Goal: Information Seeking & Learning: Check status

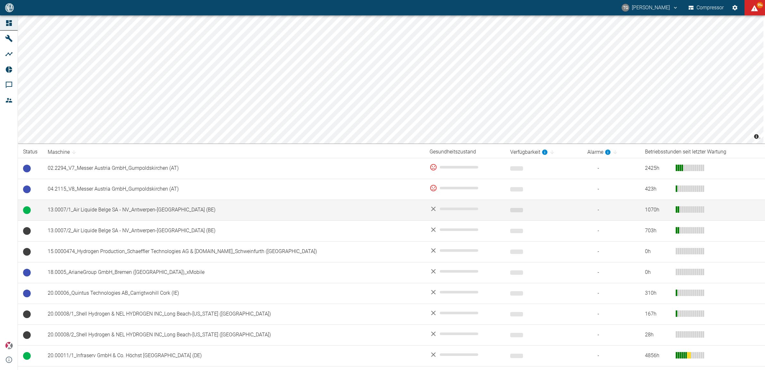
click at [69, 210] on td "13.0007/1_Air Liquide Belge SA - NV_Antwerpen-[GEOGRAPHIC_DATA] (BE)" at bounding box center [234, 209] width 382 height 21
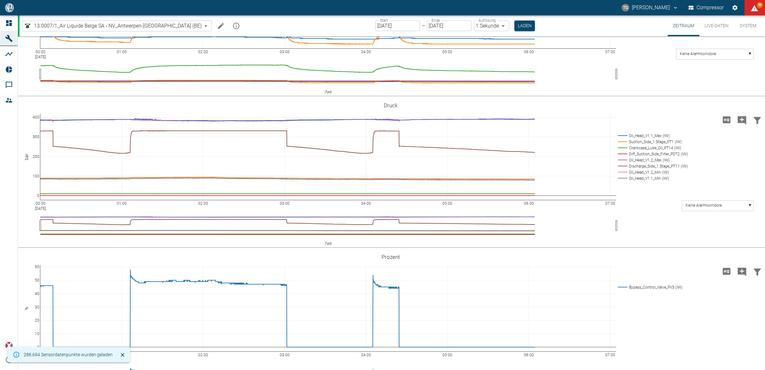
scroll to position [272, 0]
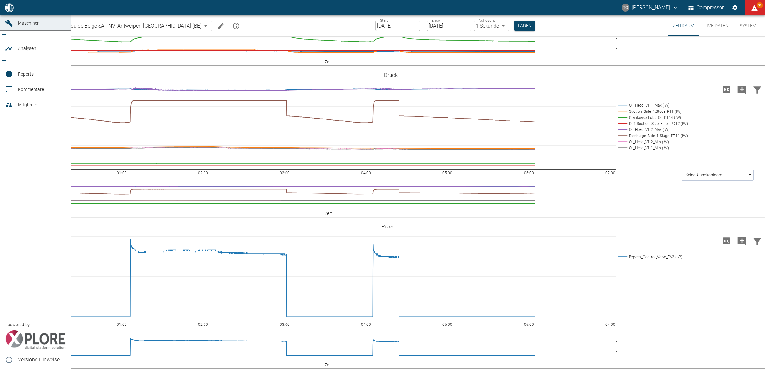
click at [10, 11] on icon at bounding box center [9, 8] width 6 height 6
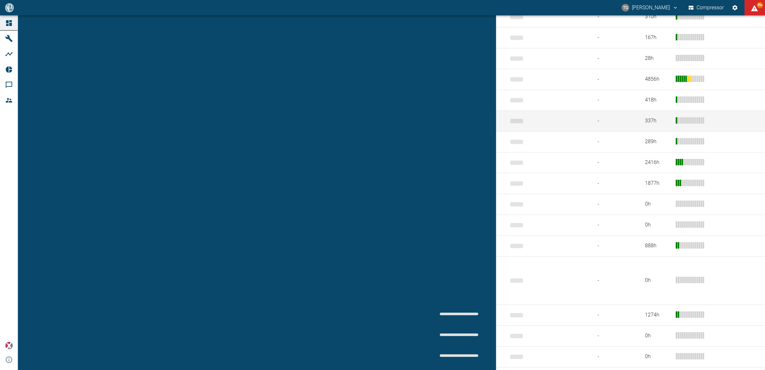
scroll to position [280, 0]
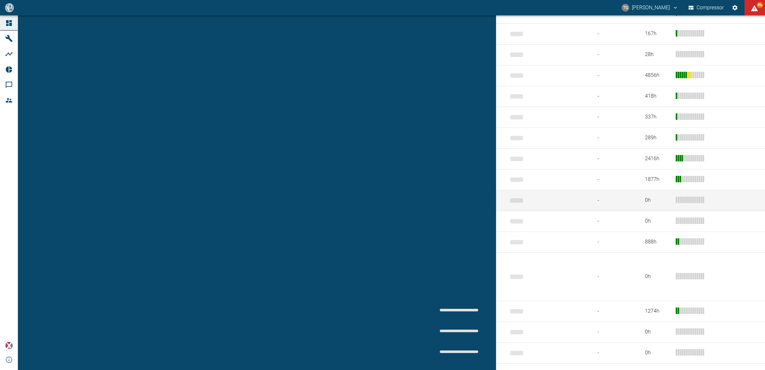
click at [66, 206] on td "908000047_Air Liquide Belge SA - NV_Antwerpen-Lillo (BE)" at bounding box center [234, 200] width 382 height 21
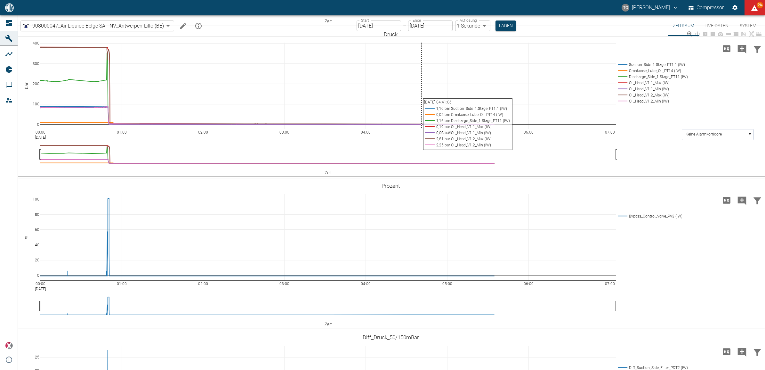
scroll to position [400, 0]
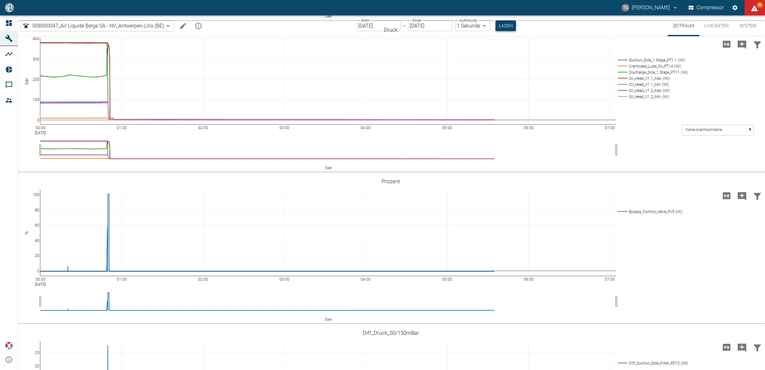
click at [501, 28] on button "Laden" at bounding box center [505, 25] width 20 height 11
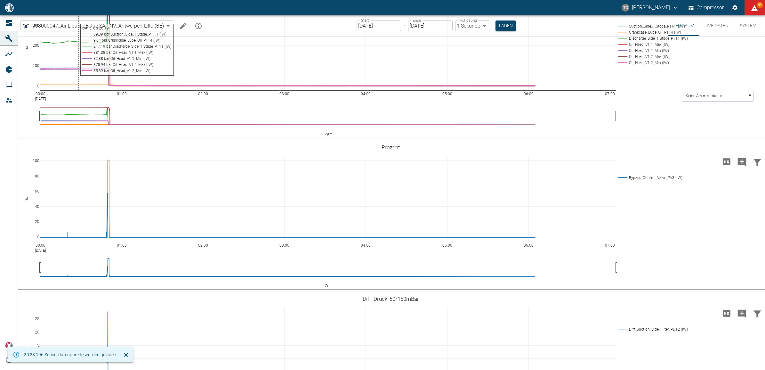
scroll to position [551, 0]
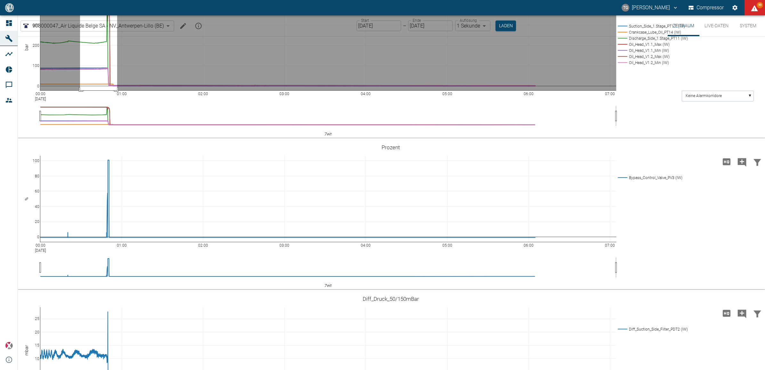
drag, startPoint x: 80, startPoint y: 106, endPoint x: 117, endPoint y: 197, distance: 97.9
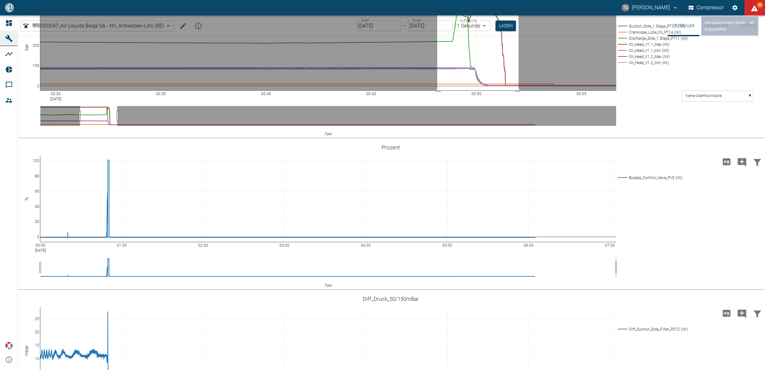
drag, startPoint x: 437, startPoint y: 108, endPoint x: 526, endPoint y: 207, distance: 133.0
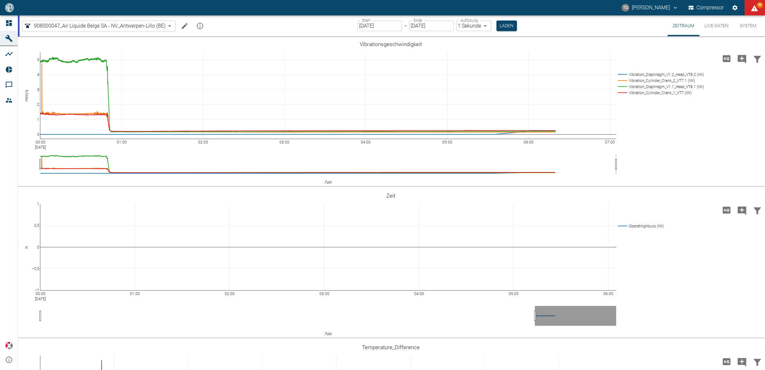
scroll to position [551, 0]
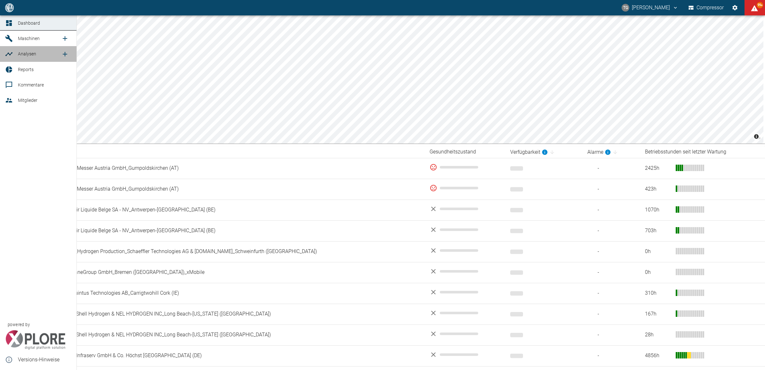
click at [9, 52] on icon at bounding box center [9, 54] width 8 height 8
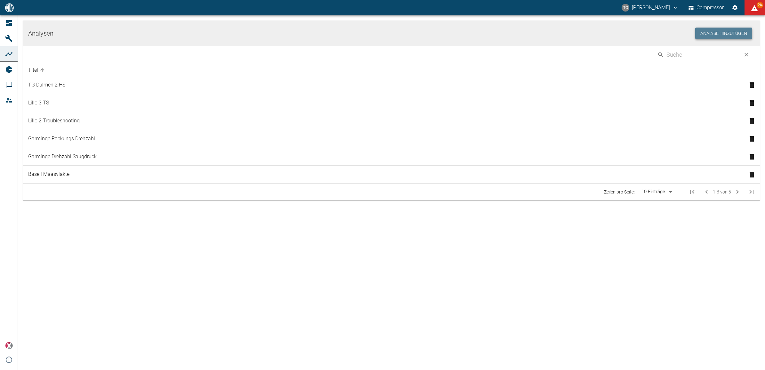
click at [704, 35] on button "Analyse hinzufügen" at bounding box center [723, 34] width 57 height 12
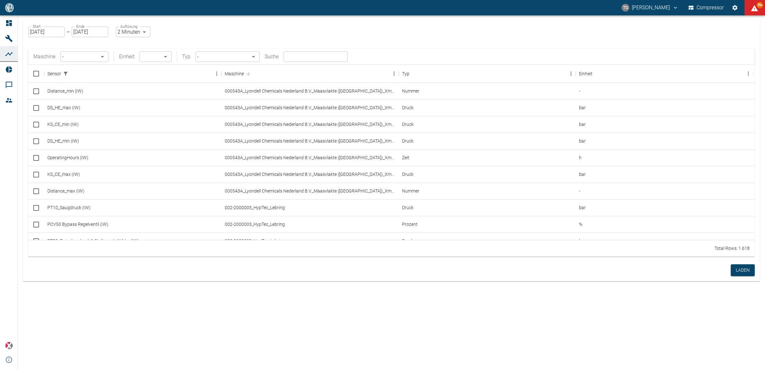
click at [68, 63] on div "Maschine - ​ Einheit ​ ​ Typ - ​ Suche ​" at bounding box center [391, 57] width 726 height 16
click at [67, 58] on body "TG Thomas Gregoir Compressor 99+ Dashboard Maschinen Analysen Reports Kommentar…" at bounding box center [382, 185] width 765 height 370
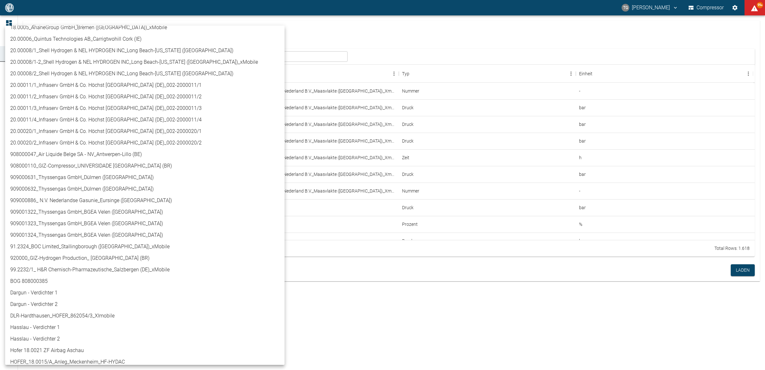
scroll to position [160, 0]
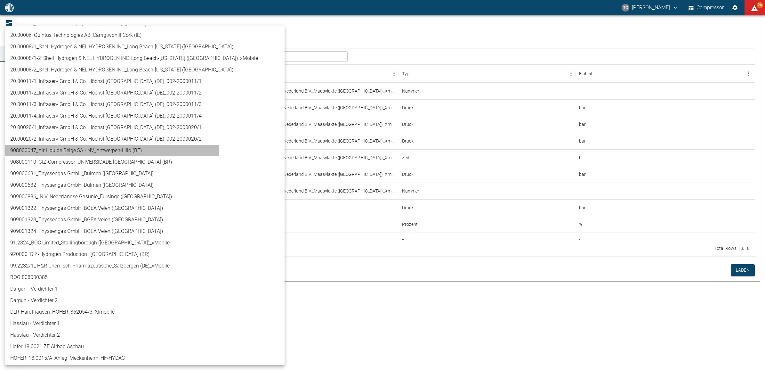
click at [77, 149] on li "908000047_Air Liquide Belge SA - NV_Antwerpen-Lillo (BE)" at bounding box center [144, 151] width 279 height 12
type input "53812aab-fb54-4a57-a574-01c3305aa274"
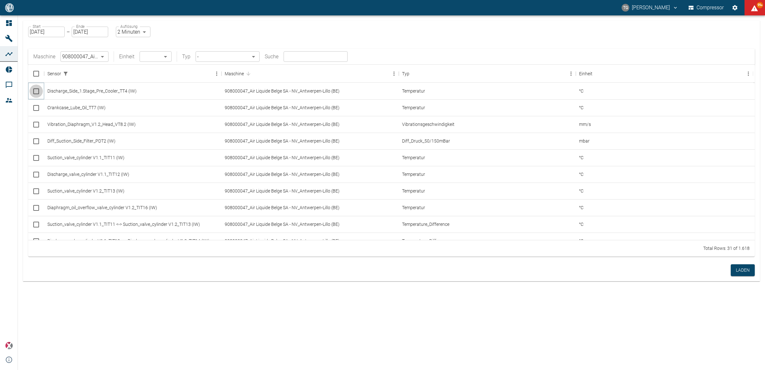
click at [35, 92] on input "Select row" at bounding box center [35, 90] width 13 height 13
checkbox input "false"
checkbox input "true"
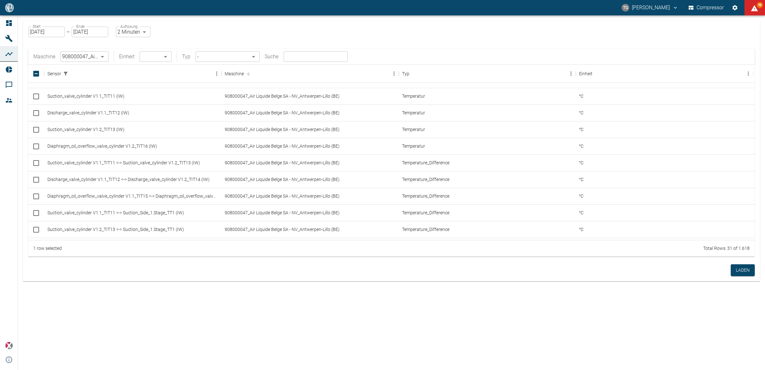
scroll to position [72, 0]
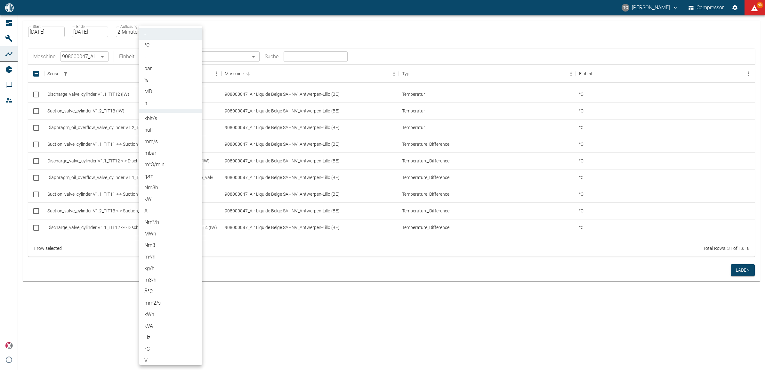
click at [146, 55] on body "TG Thomas Gregoir Compressor 98 Dashboard Maschinen Analysen Reports Kommentare…" at bounding box center [382, 185] width 765 height 370
click at [143, 79] on li "%" at bounding box center [170, 80] width 63 height 12
type input "%"
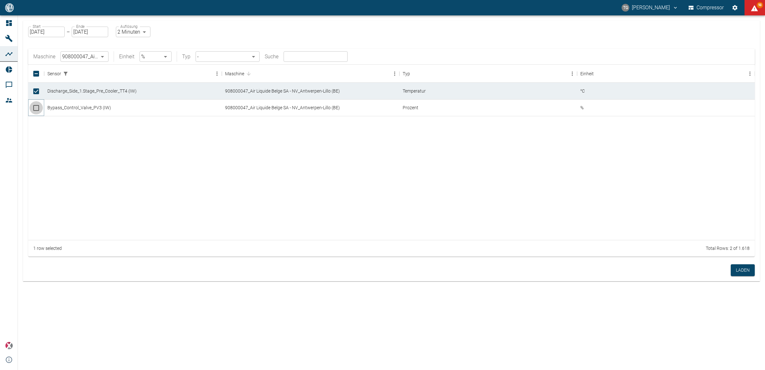
click at [37, 106] on input "Select row" at bounding box center [35, 107] width 13 height 13
checkbox input "true"
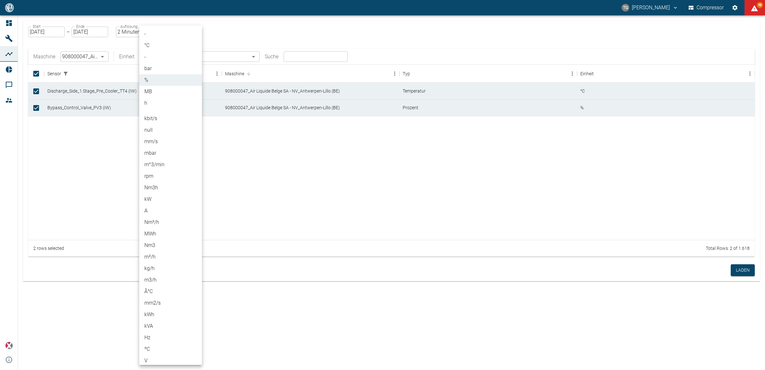
click at [144, 54] on body "TG Thomas Gregoir Compressor 98 Dashboard Maschinen Analysen Reports Kommentare…" at bounding box center [382, 185] width 765 height 370
click at [148, 68] on li "bar" at bounding box center [170, 69] width 63 height 12
type input "bar"
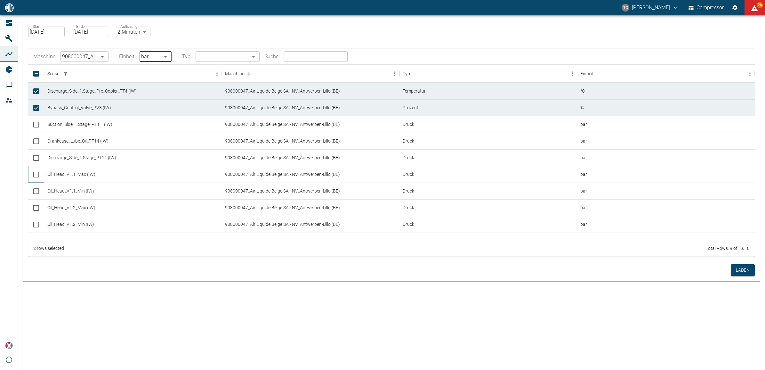
click at [36, 176] on input "Select row" at bounding box center [35, 174] width 13 height 13
checkbox input "true"
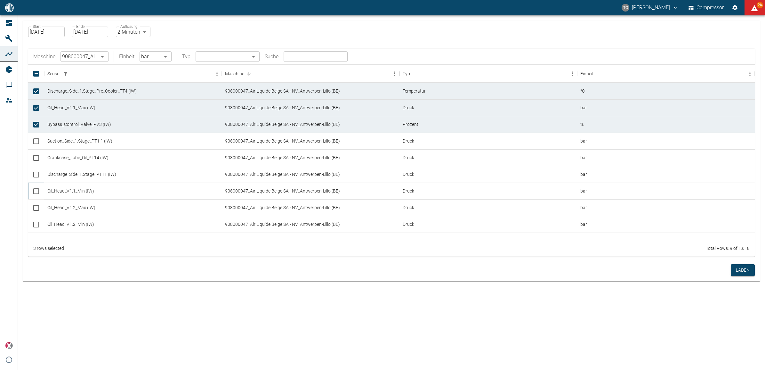
click at [36, 191] on input "Select row" at bounding box center [35, 190] width 13 height 13
checkbox input "true"
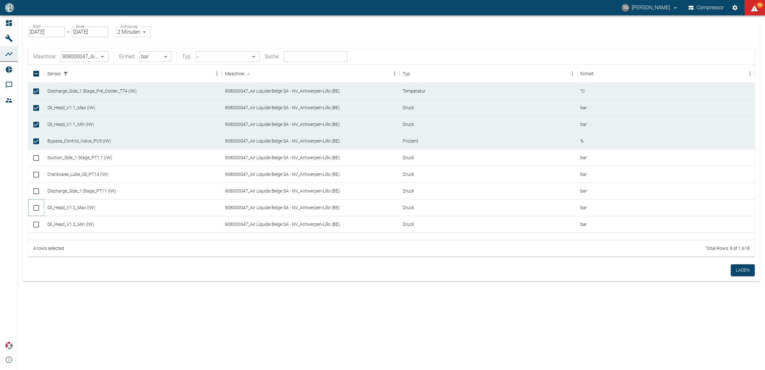
click at [34, 209] on input "Select row" at bounding box center [35, 207] width 13 height 13
checkbox input "true"
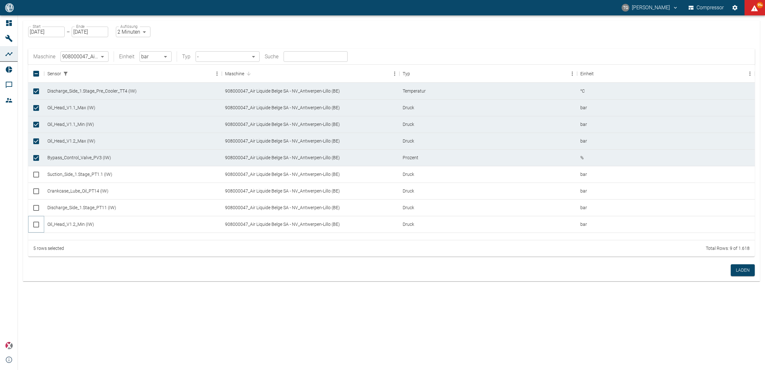
click at [35, 225] on input "Select row" at bounding box center [35, 224] width 13 height 13
checkbox input "true"
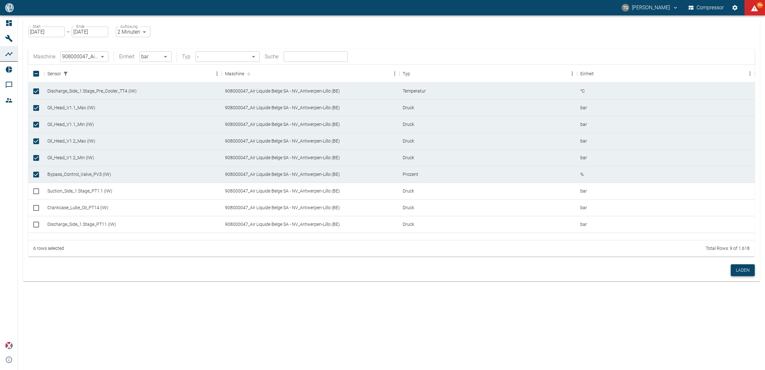
click at [745, 270] on button "Laden" at bounding box center [742, 270] width 24 height 12
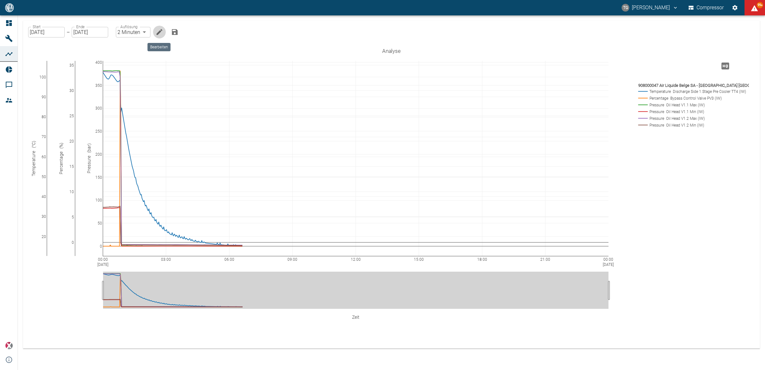
click at [158, 29] on icon "Bearbeiten" at bounding box center [160, 32] width 8 height 8
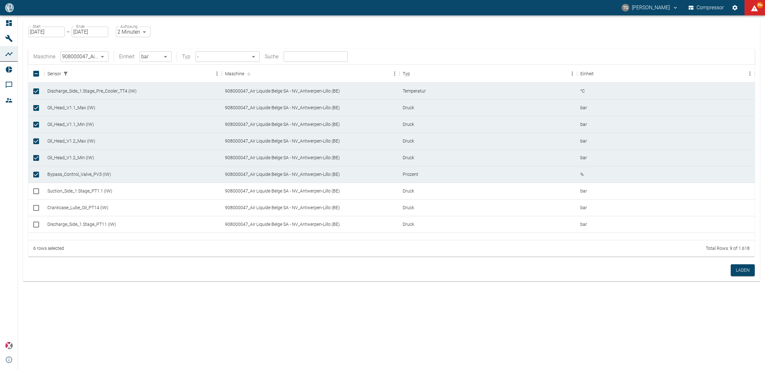
click at [48, 30] on input "[DATE]" at bounding box center [46, 32] width 36 height 11
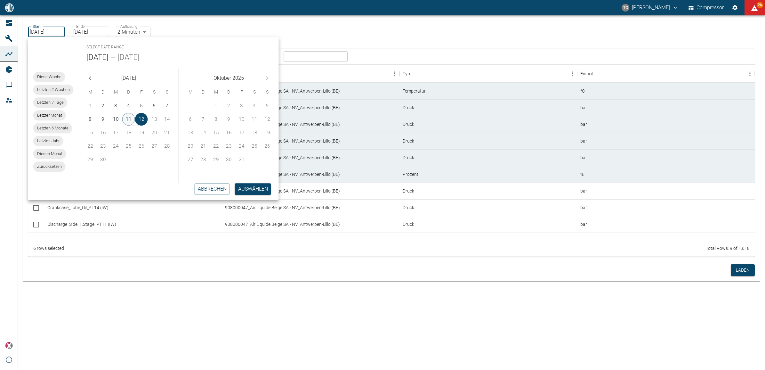
click at [130, 121] on button "11" at bounding box center [128, 119] width 13 height 13
type input "11.09.2025"
click at [249, 190] on button "Auswählen" at bounding box center [253, 189] width 36 height 12
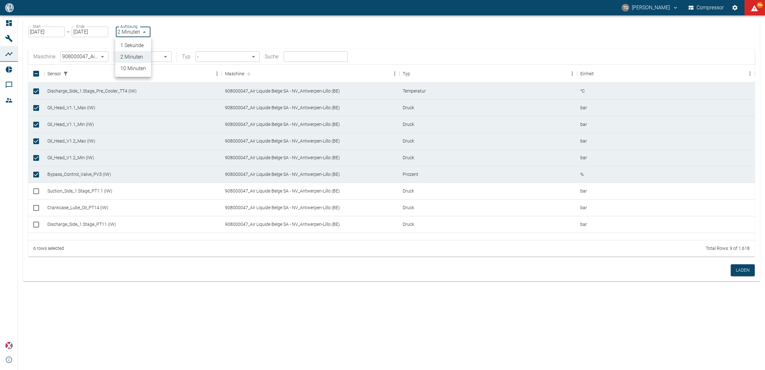
click at [129, 34] on body "TG Thomas Gregoir Compressor 99+ Dashboard Maschinen Analysen Reports Kommentar…" at bounding box center [382, 185] width 765 height 370
click at [137, 47] on li "1 Sekunde" at bounding box center [133, 46] width 36 height 12
type input "1sec"
click at [746, 270] on button "Laden" at bounding box center [742, 270] width 24 height 12
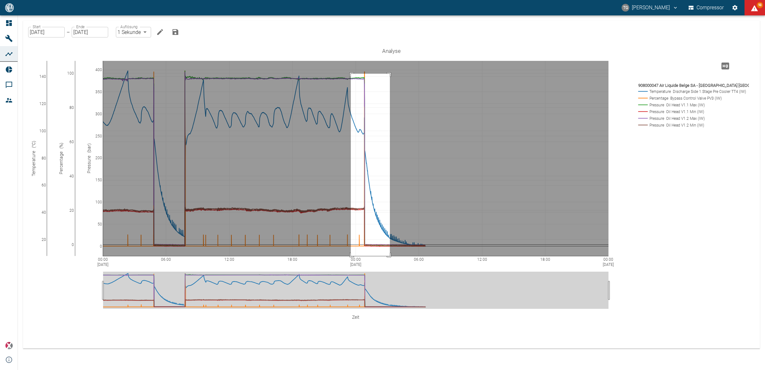
drag, startPoint x: 351, startPoint y: 74, endPoint x: 390, endPoint y: 256, distance: 186.5
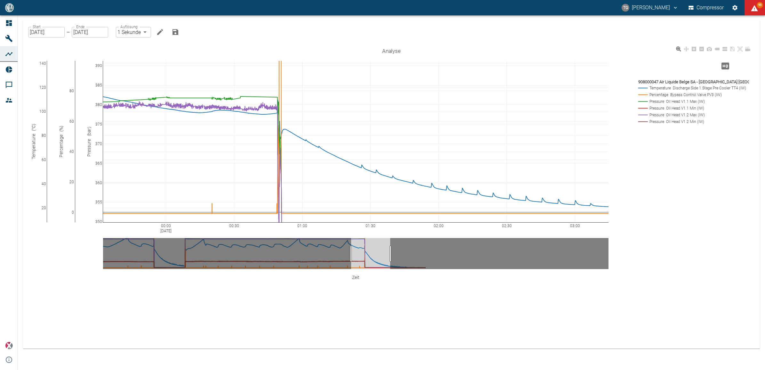
drag, startPoint x: 99, startPoint y: 215, endPoint x: 98, endPoint y: 282, distance: 67.2
click at [644, 87] on rect at bounding box center [691, 88] width 110 height 6
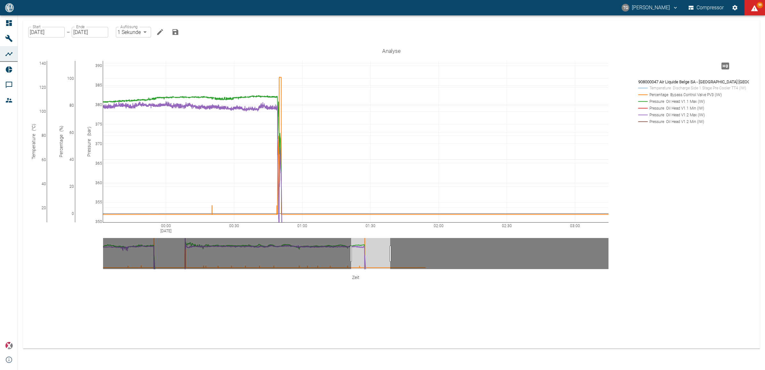
drag, startPoint x: 70, startPoint y: 64, endPoint x: 70, endPoint y: 82, distance: 17.9
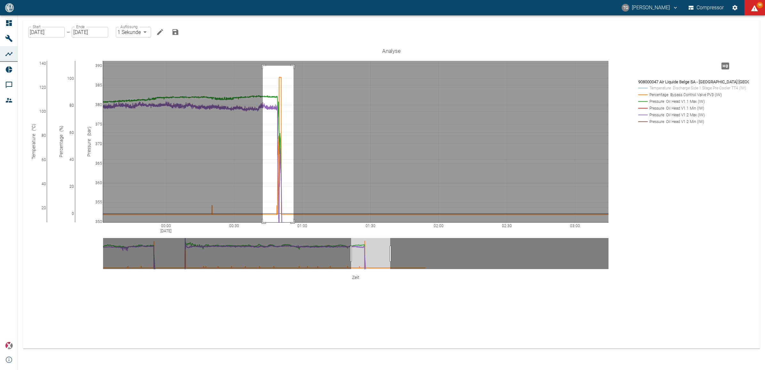
drag, startPoint x: 263, startPoint y: 66, endPoint x: 293, endPoint y: 228, distance: 165.1
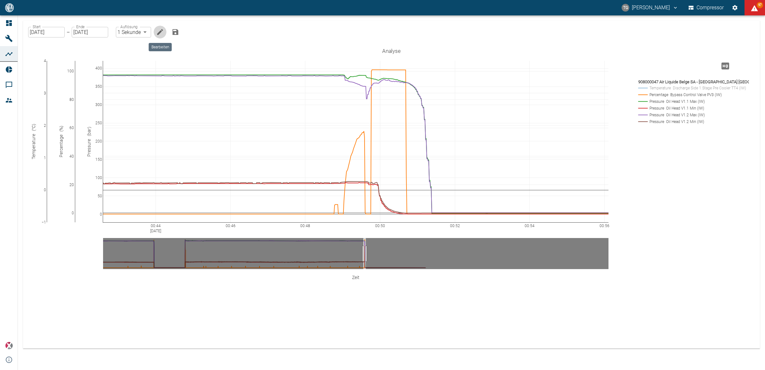
click at [157, 33] on icon "Bearbeiten" at bounding box center [160, 32] width 8 height 8
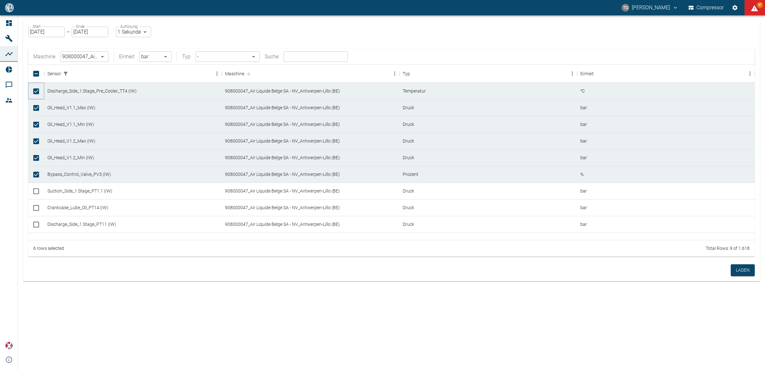
click at [36, 89] on input "Unselect row" at bounding box center [35, 90] width 13 height 13
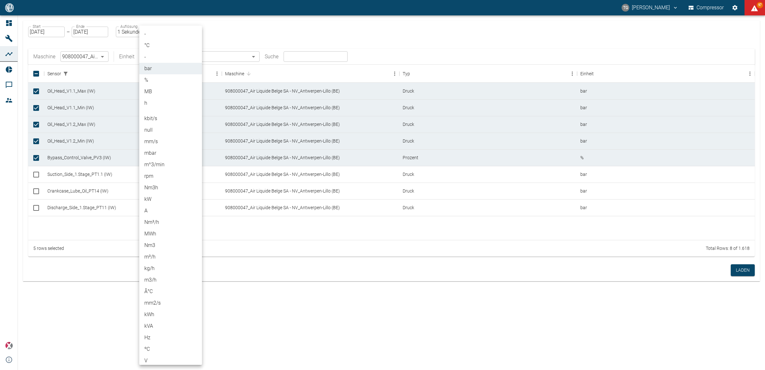
click at [162, 57] on body "TG Thomas Gregoir Compressor 97 Dashboard Maschinen Analysen Reports Kommentare…" at bounding box center [382, 185] width 765 height 370
click at [155, 68] on li "bar" at bounding box center [170, 69] width 63 height 12
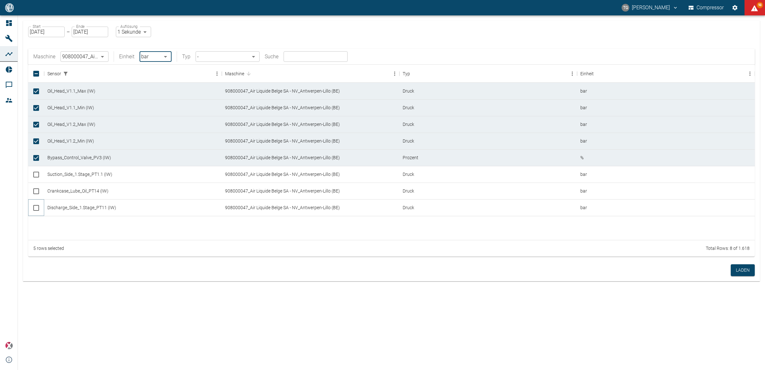
click at [36, 205] on input "Select row" at bounding box center [35, 207] width 13 height 13
checkbox input "true"
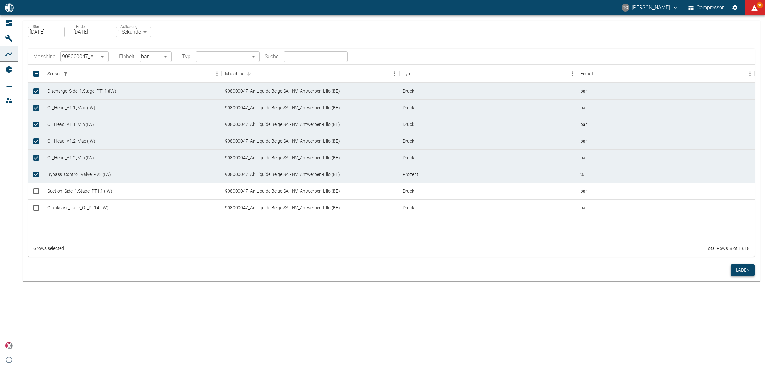
click at [738, 269] on button "Laden" at bounding box center [742, 270] width 24 height 12
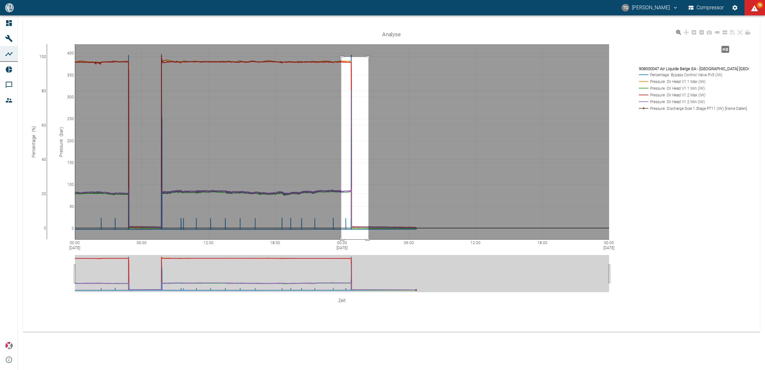
drag, startPoint x: 341, startPoint y: 57, endPoint x: 371, endPoint y: 235, distance: 180.8
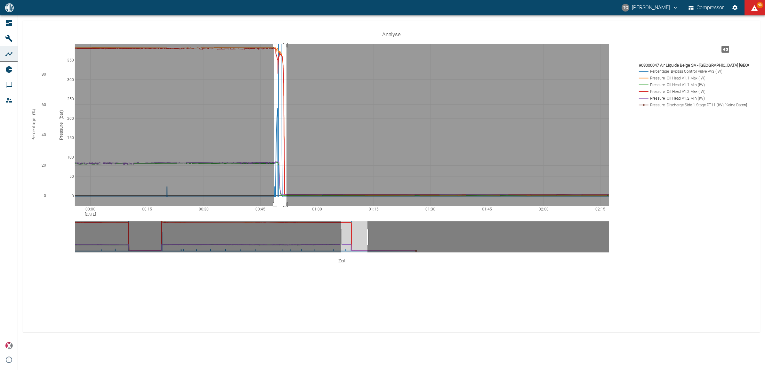
drag, startPoint x: 274, startPoint y: 44, endPoint x: 286, endPoint y: 223, distance: 179.0
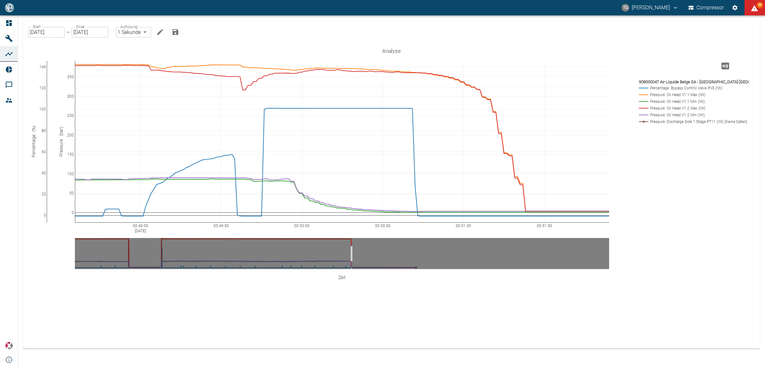
drag, startPoint x: 43, startPoint y: 62, endPoint x: 37, endPoint y: 110, distance: 48.3
click at [729, 63] on icon "Hohe Auflösung" at bounding box center [725, 66] width 8 height 7
click at [159, 26] on button "Bearbeiten" at bounding box center [160, 32] width 13 height 13
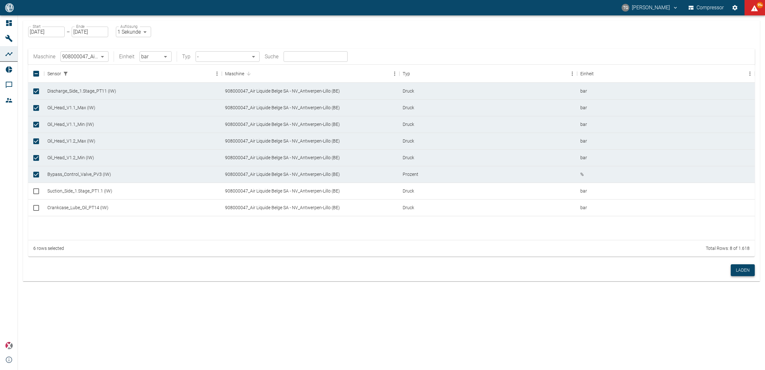
click at [744, 271] on button "Laden" at bounding box center [742, 270] width 24 height 12
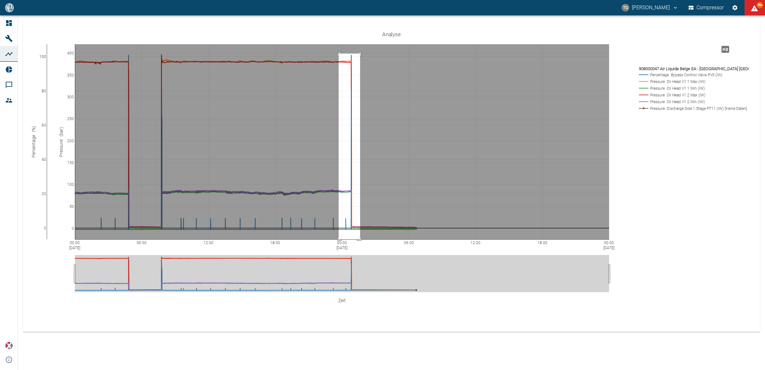
drag, startPoint x: 339, startPoint y: 53, endPoint x: 360, endPoint y: 250, distance: 197.9
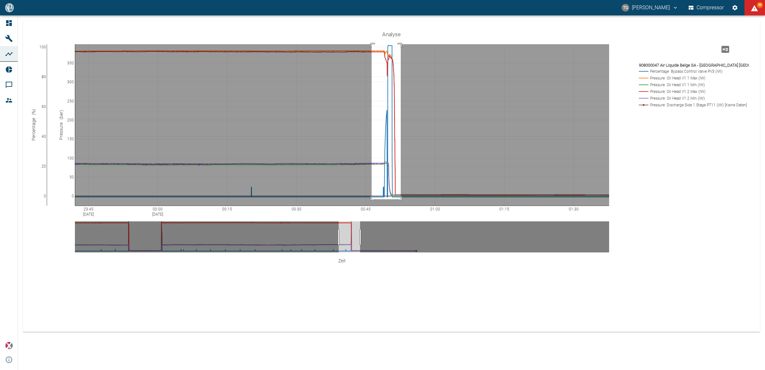
drag, startPoint x: 371, startPoint y: 44, endPoint x: 401, endPoint y: 199, distance: 157.6
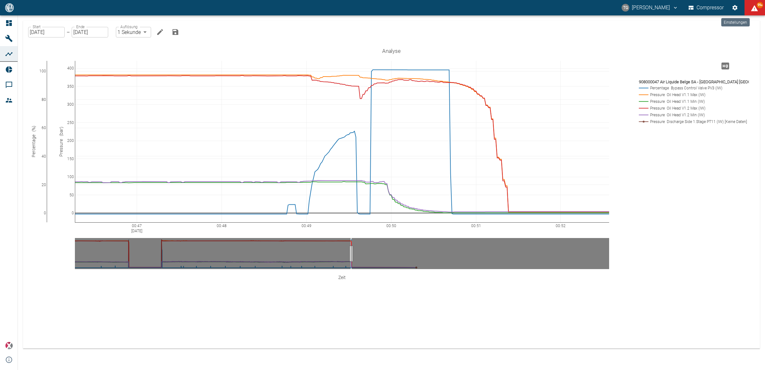
click at [733, 5] on icon "Einstellungen" at bounding box center [734, 7] width 6 height 6
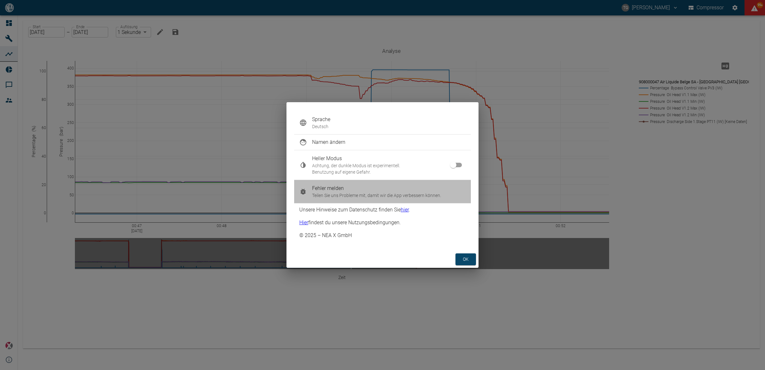
click at [323, 191] on span "Fehler melden" at bounding box center [389, 188] width 154 height 8
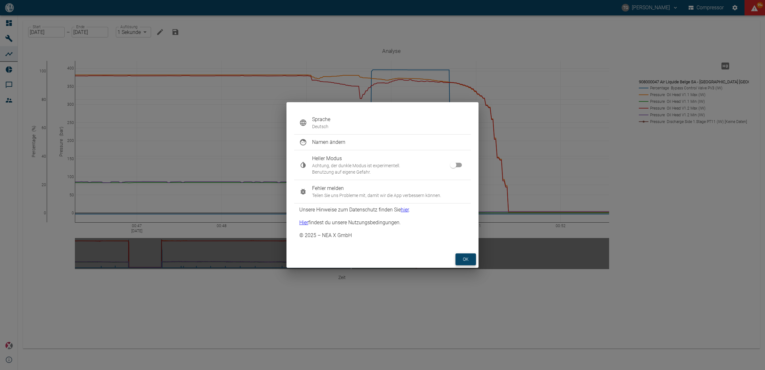
click at [460, 260] on button "ok" at bounding box center [465, 259] width 20 height 12
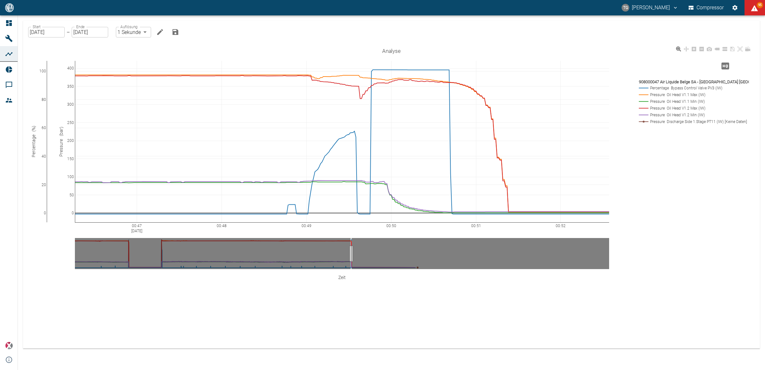
click at [686, 210] on div "00:47 [DATE] 00:48 00:49 00:50 00:51 00:52 0 20 40 60 80 100 0 50 100 150 200 2…" at bounding box center [391, 173] width 721 height 256
click at [79, 30] on input "[DATE]" at bounding box center [90, 32] width 36 height 11
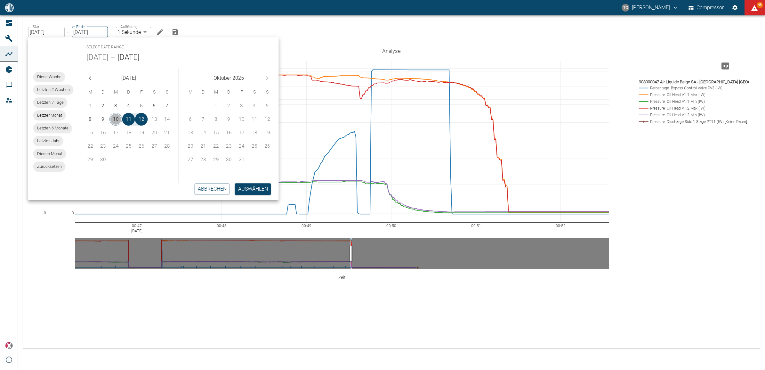
click at [117, 120] on button "10" at bounding box center [115, 119] width 13 height 13
type input "[DATE]"
type input "2min"
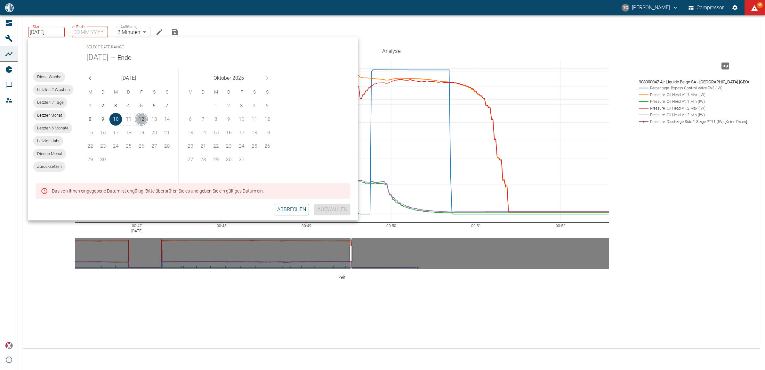
click at [141, 116] on button "12" at bounding box center [141, 119] width 13 height 13
type input "[DATE]"
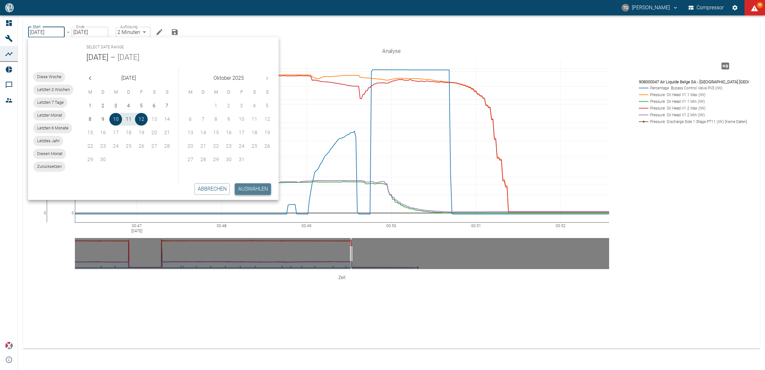
click at [257, 188] on button "Auswählen" at bounding box center [253, 189] width 36 height 12
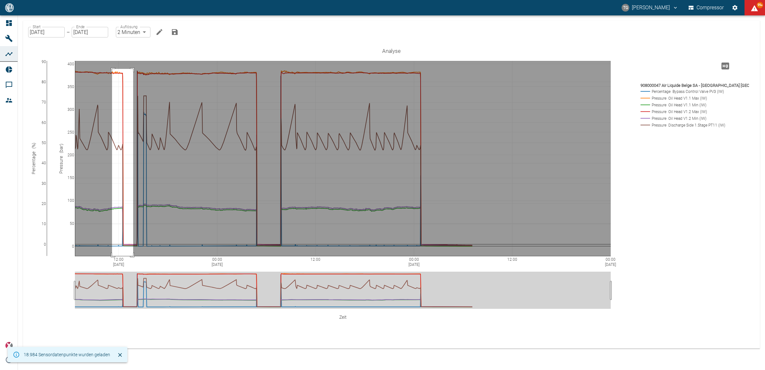
drag, startPoint x: 112, startPoint y: 69, endPoint x: 133, endPoint y: 256, distance: 188.7
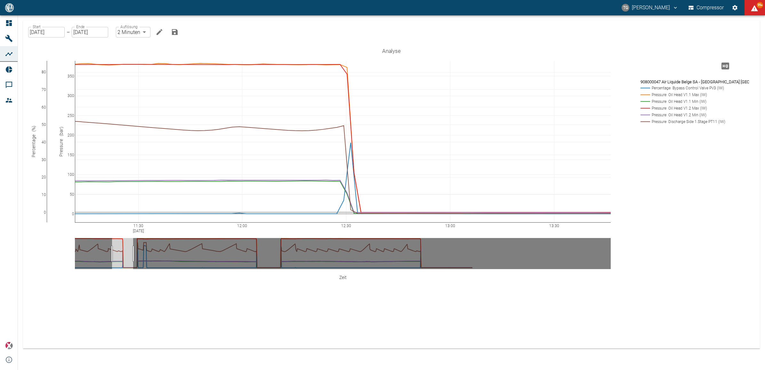
click at [127, 27] on label "Auflösung" at bounding box center [128, 26] width 17 height 5
click at [129, 32] on body "[PERSON_NAME] Compressor 99+ Dashboard Maschinen Analysen Reports Kommentare Mi…" at bounding box center [382, 185] width 765 height 370
click at [137, 44] on li "1 Sekunde" at bounding box center [133, 46] width 36 height 12
type input "1sec"
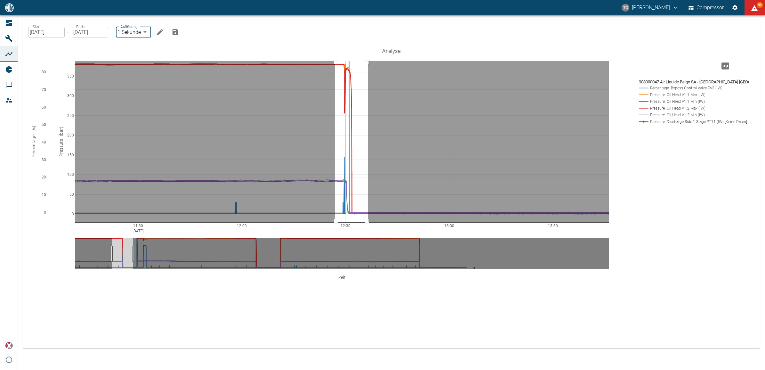
drag, startPoint x: 335, startPoint y: 61, endPoint x: 368, endPoint y: 222, distance: 164.0
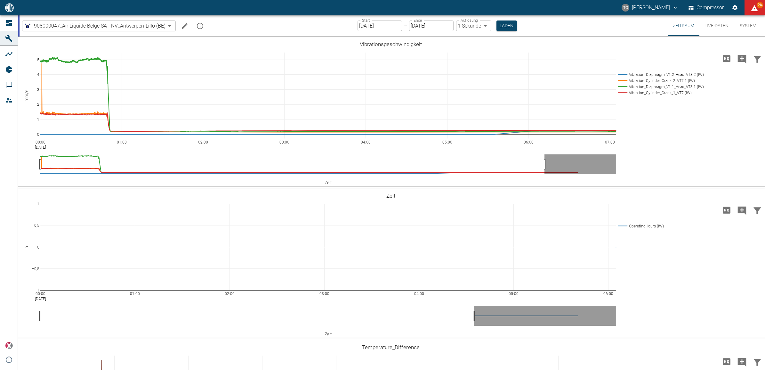
scroll to position [551, 0]
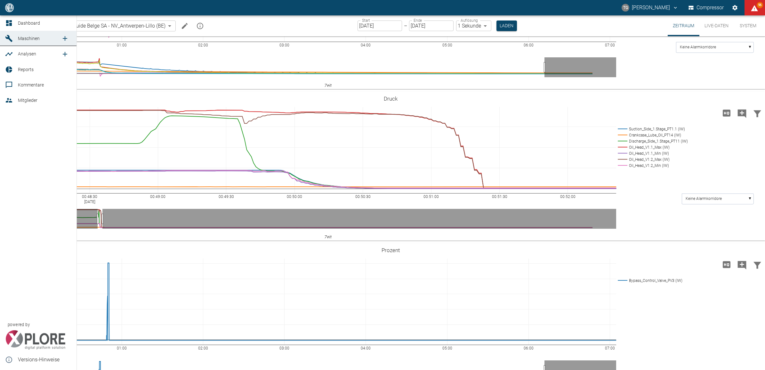
drag, startPoint x: 8, startPoint y: 24, endPoint x: 25, endPoint y: 34, distance: 19.5
click at [8, 24] on icon at bounding box center [9, 23] width 8 height 8
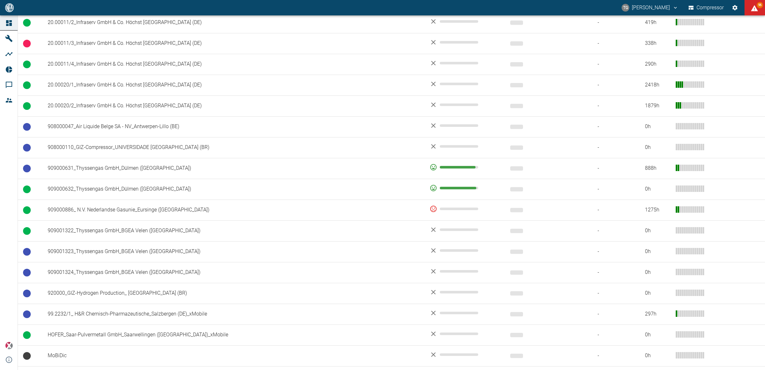
scroll to position [360, 0]
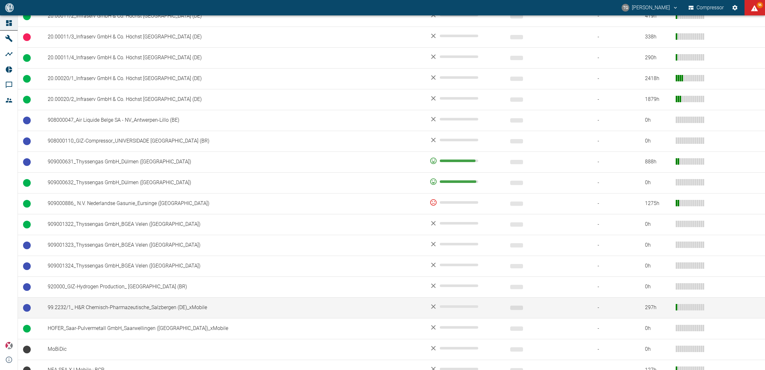
click at [113, 312] on td "99.2232/1_ H&R Chemisch-Pharmazeutische_Salzbergen (DE)_xMobile" at bounding box center [234, 307] width 382 height 21
